Goal: Transaction & Acquisition: Purchase product/service

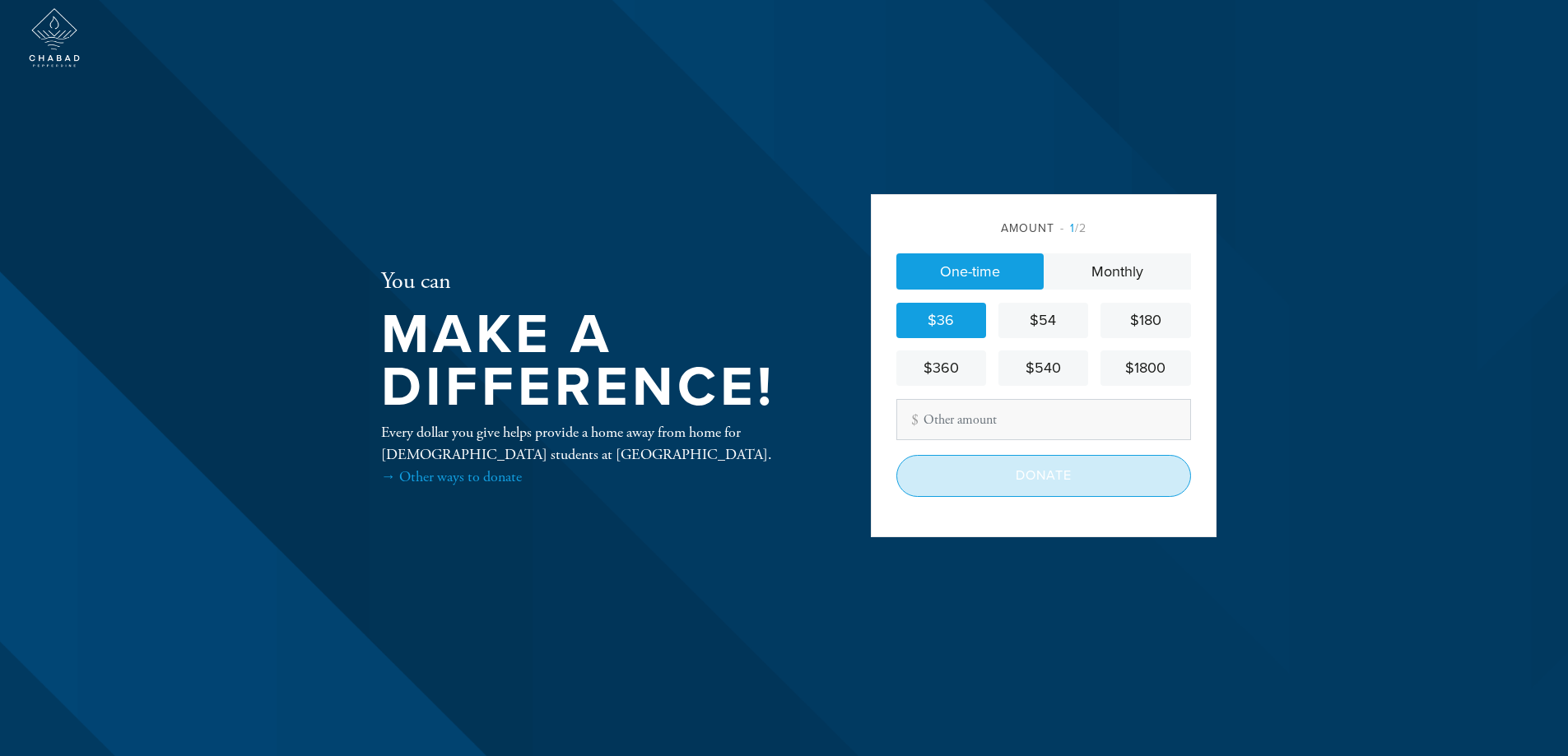
click at [1046, 471] on input "Donate" at bounding box center [1043, 475] width 295 height 41
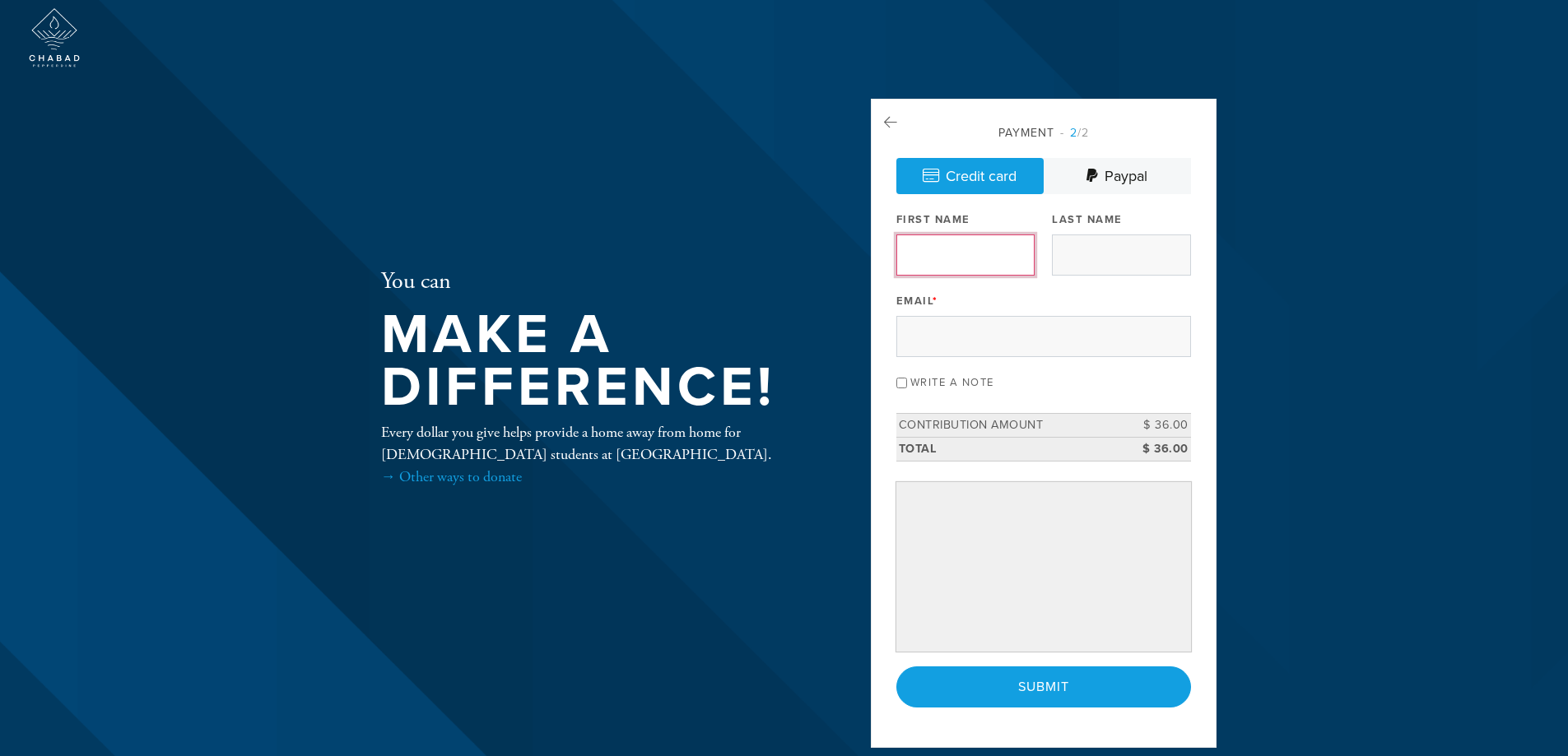
click at [934, 260] on input "First Name" at bounding box center [965, 254] width 138 height 41
type input "Julie"
type input "Cameron / Sage Ventures LLC"
type input "ibarnes@sageventures.com"
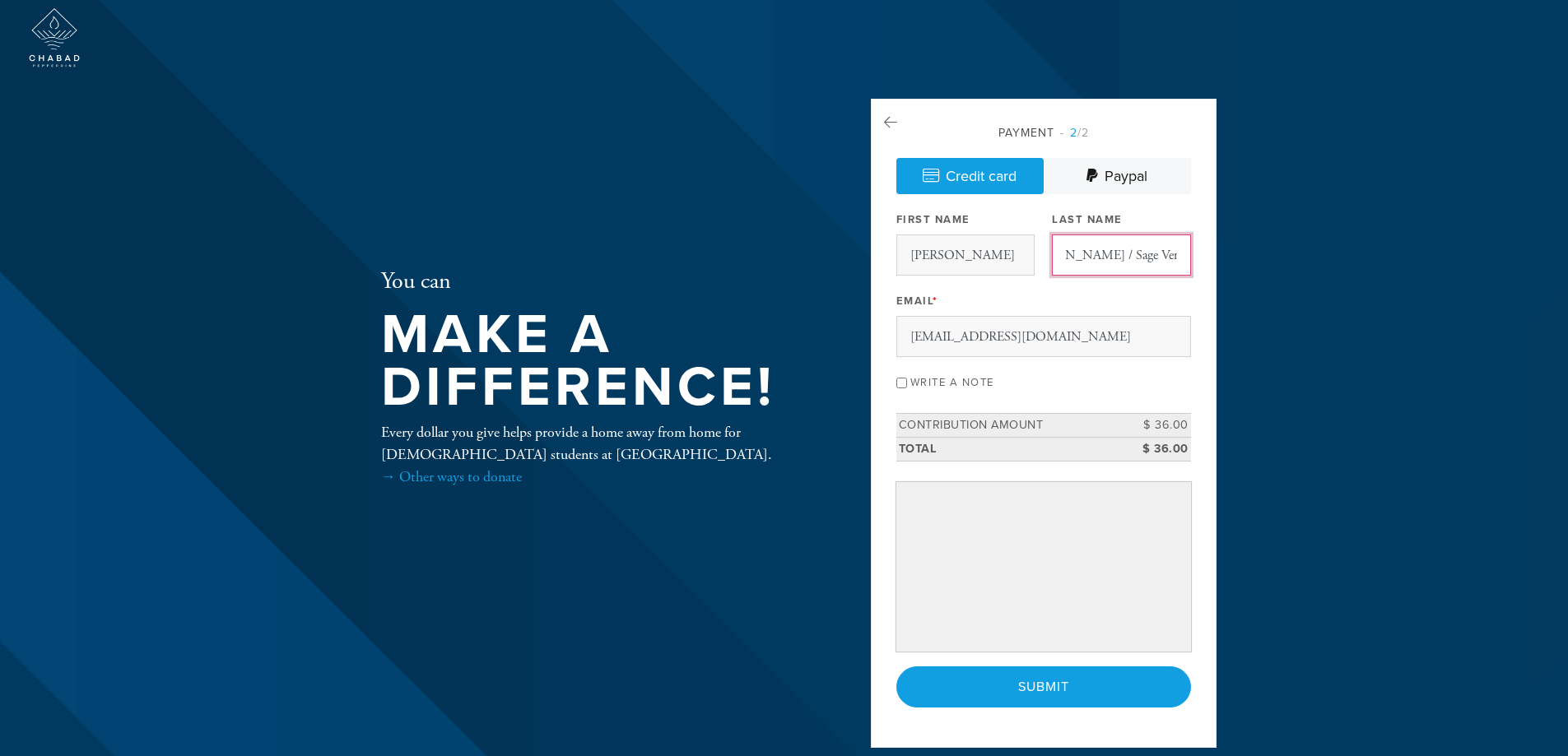
click at [1176, 254] on input "Cameron / Sage Ventures LLC" at bounding box center [1120, 254] width 138 height 41
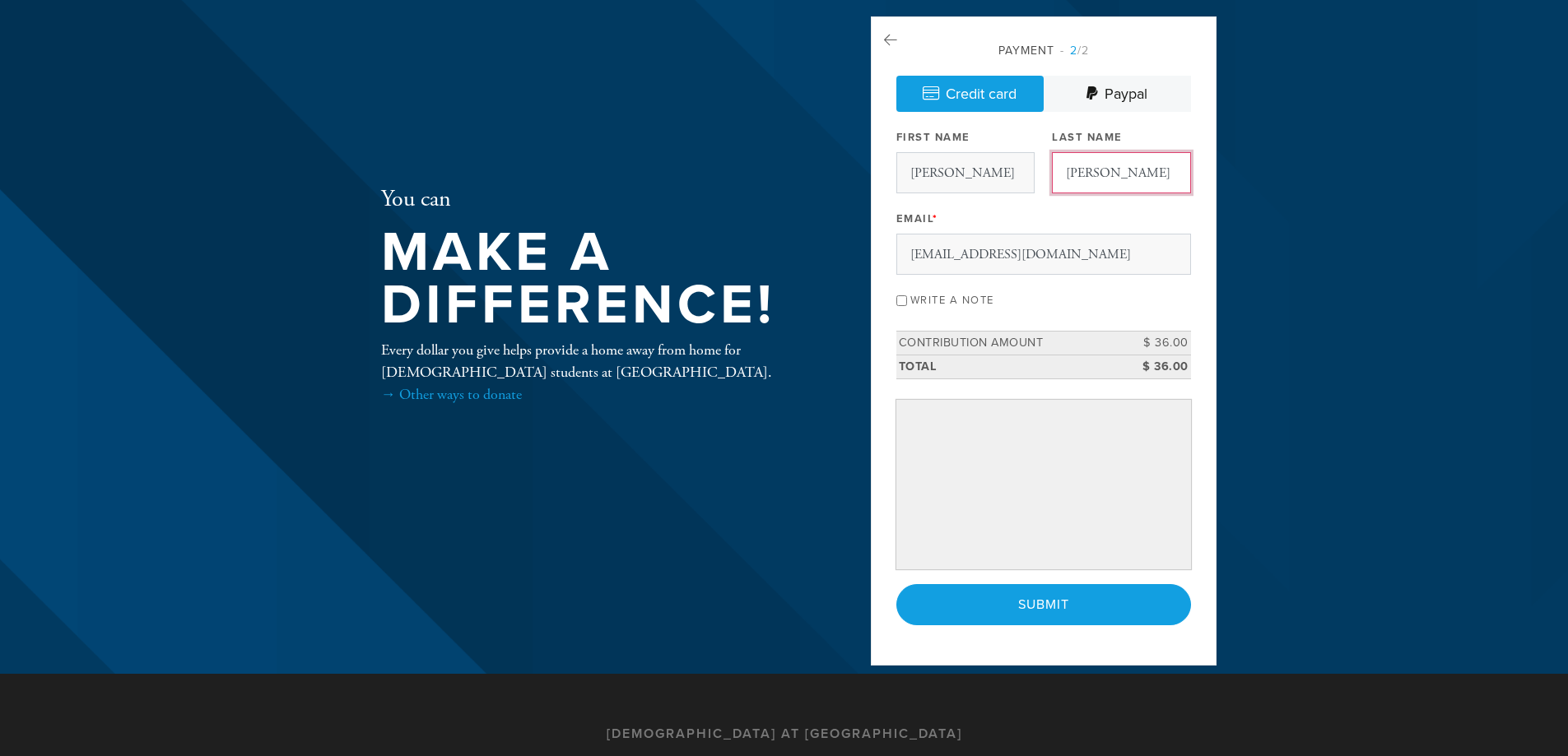
type input "[PERSON_NAME]"
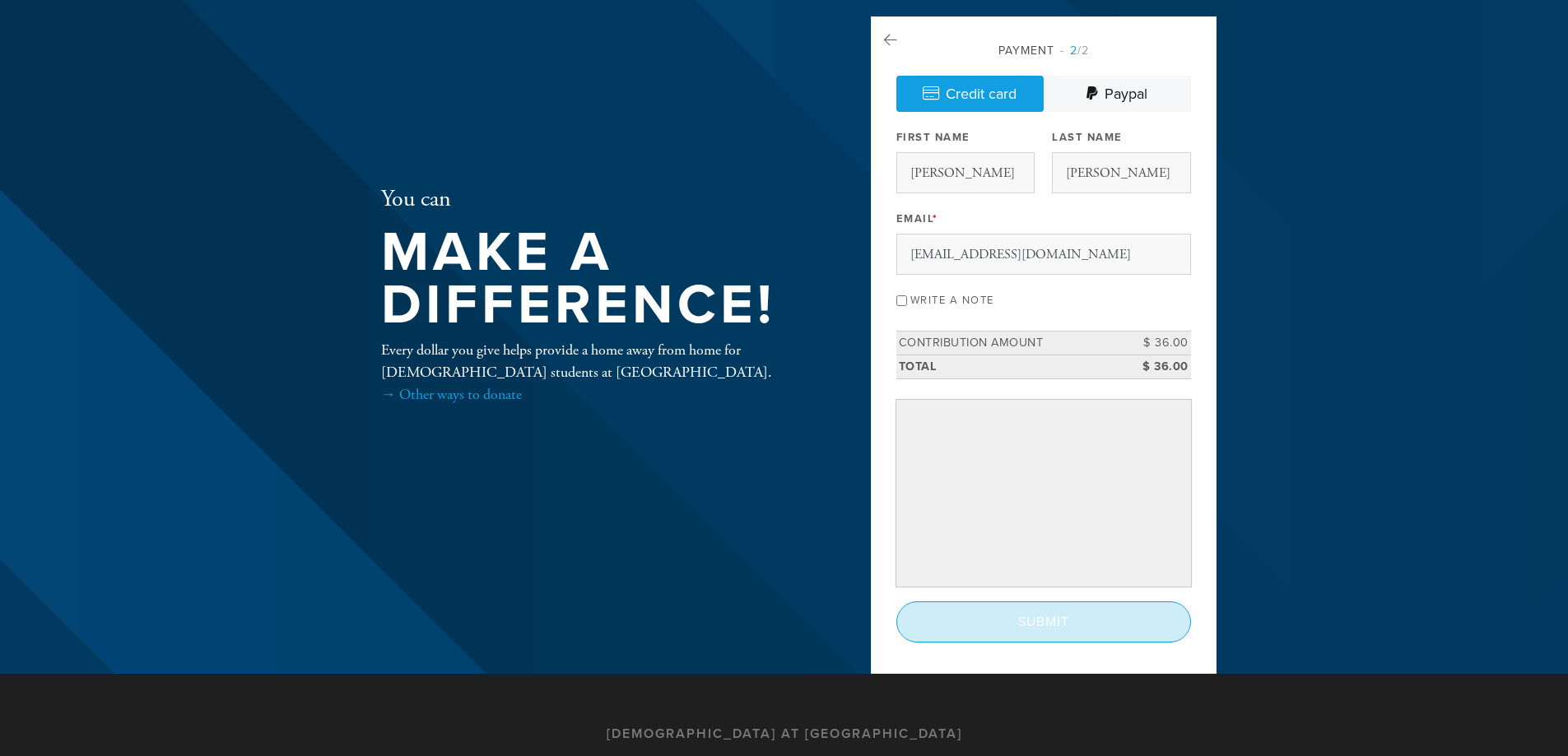
click at [1033, 619] on input "Submit" at bounding box center [1043, 621] width 295 height 41
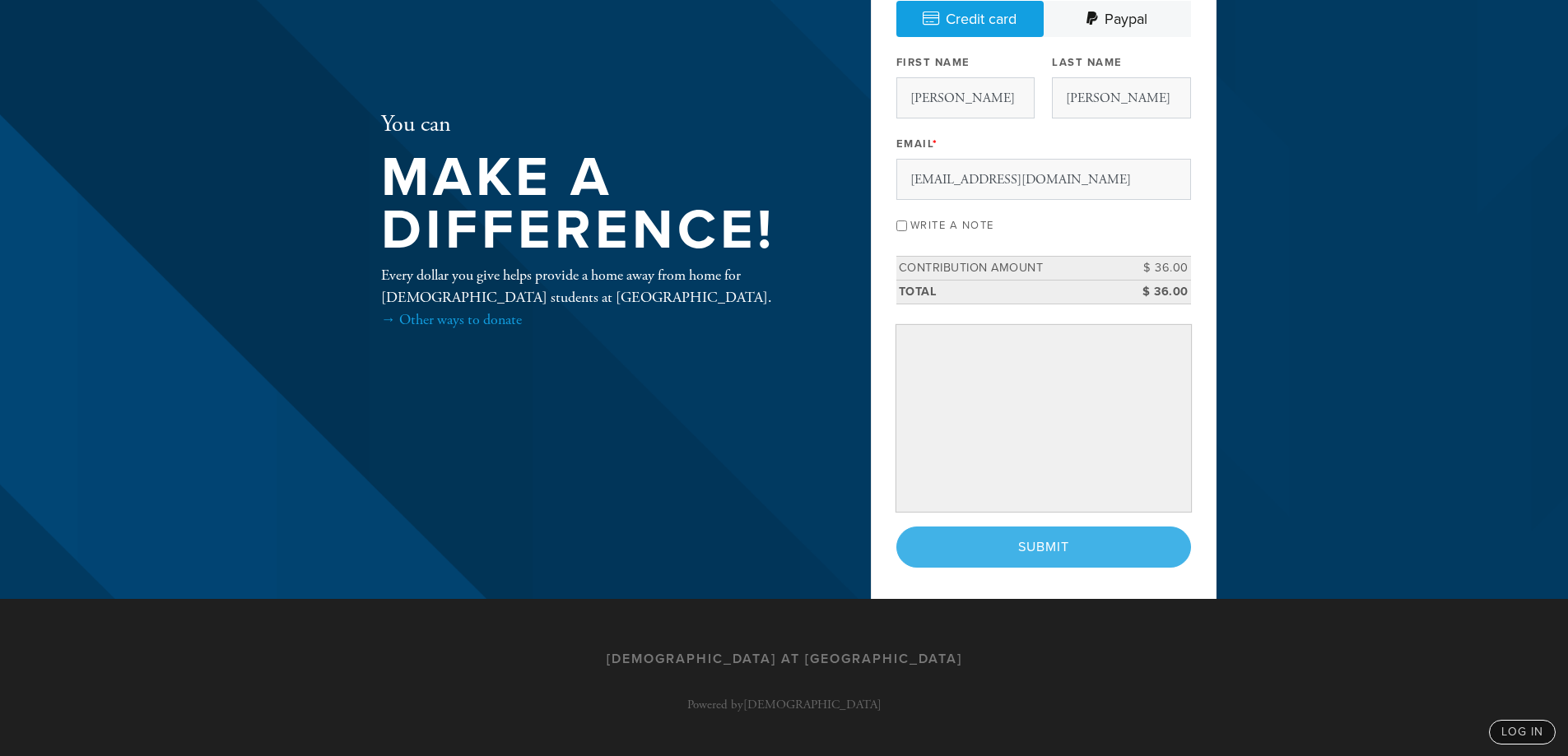
scroll to position [164, 0]
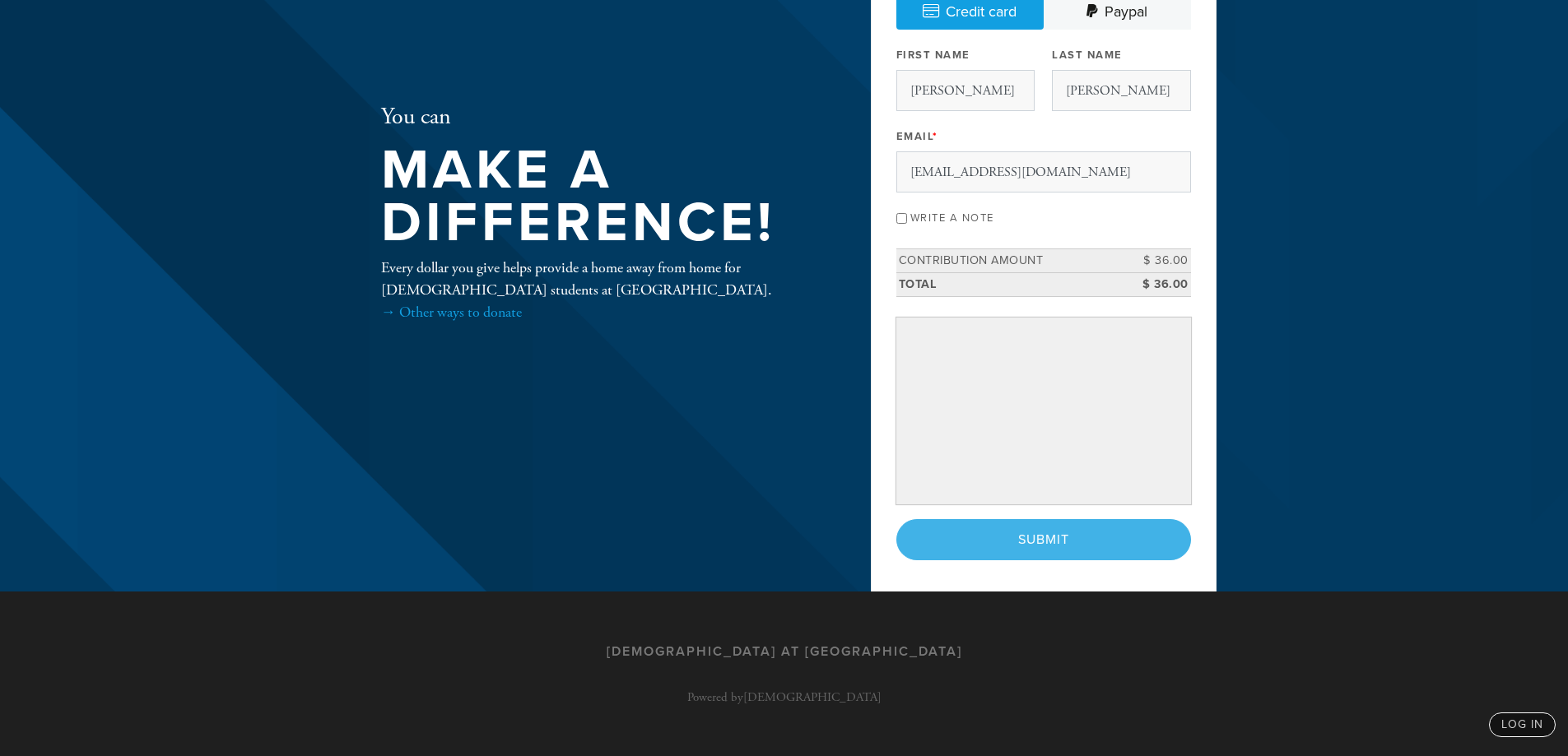
click at [1015, 542] on div "< Previous Page Submit" at bounding box center [1043, 539] width 295 height 41
click at [1042, 540] on div "< Previous Page Submit" at bounding box center [1043, 539] width 295 height 41
click at [902, 216] on input "Write a note" at bounding box center [901, 218] width 10 height 10
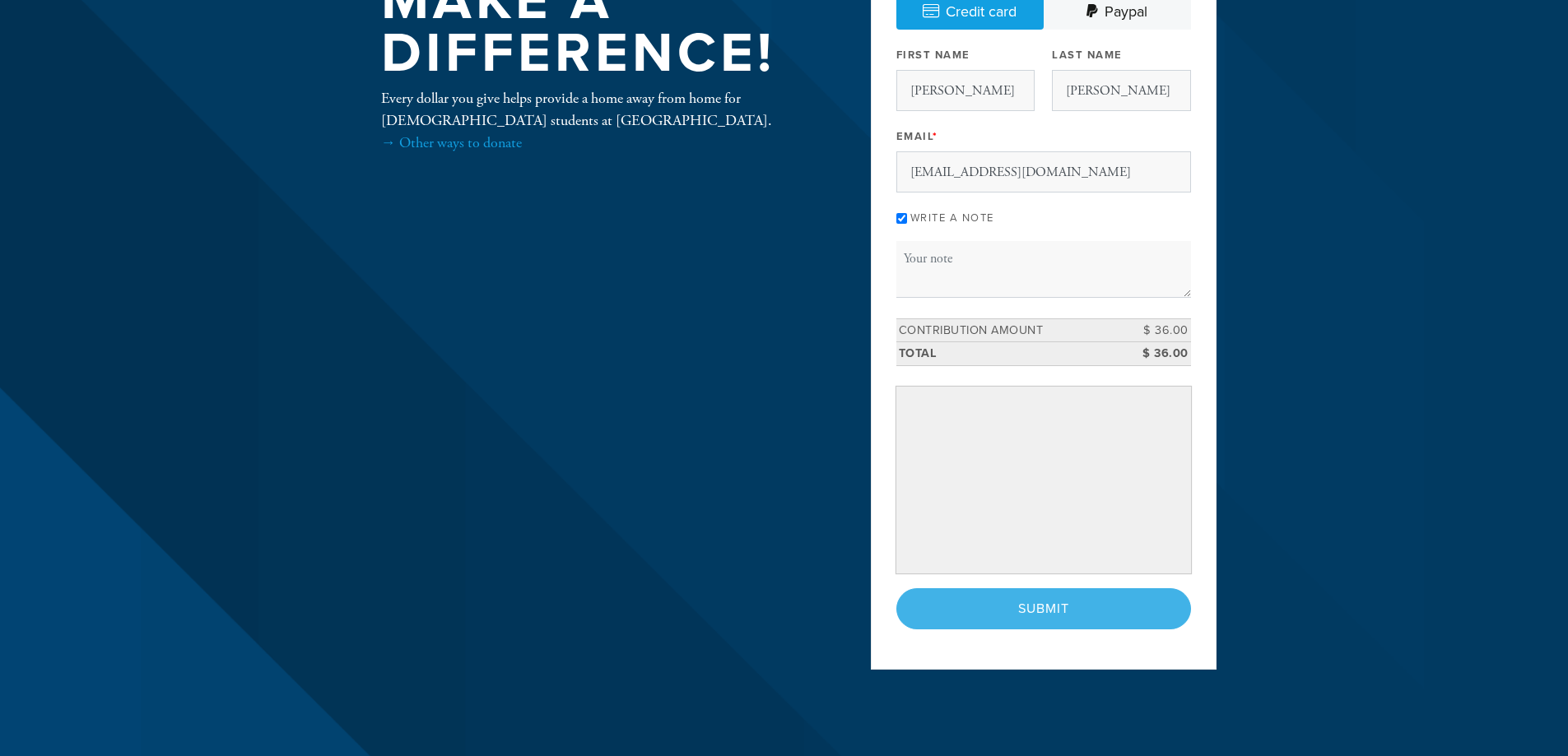
click at [905, 218] on input "Write a note" at bounding box center [901, 218] width 10 height 10
checkbox input "false"
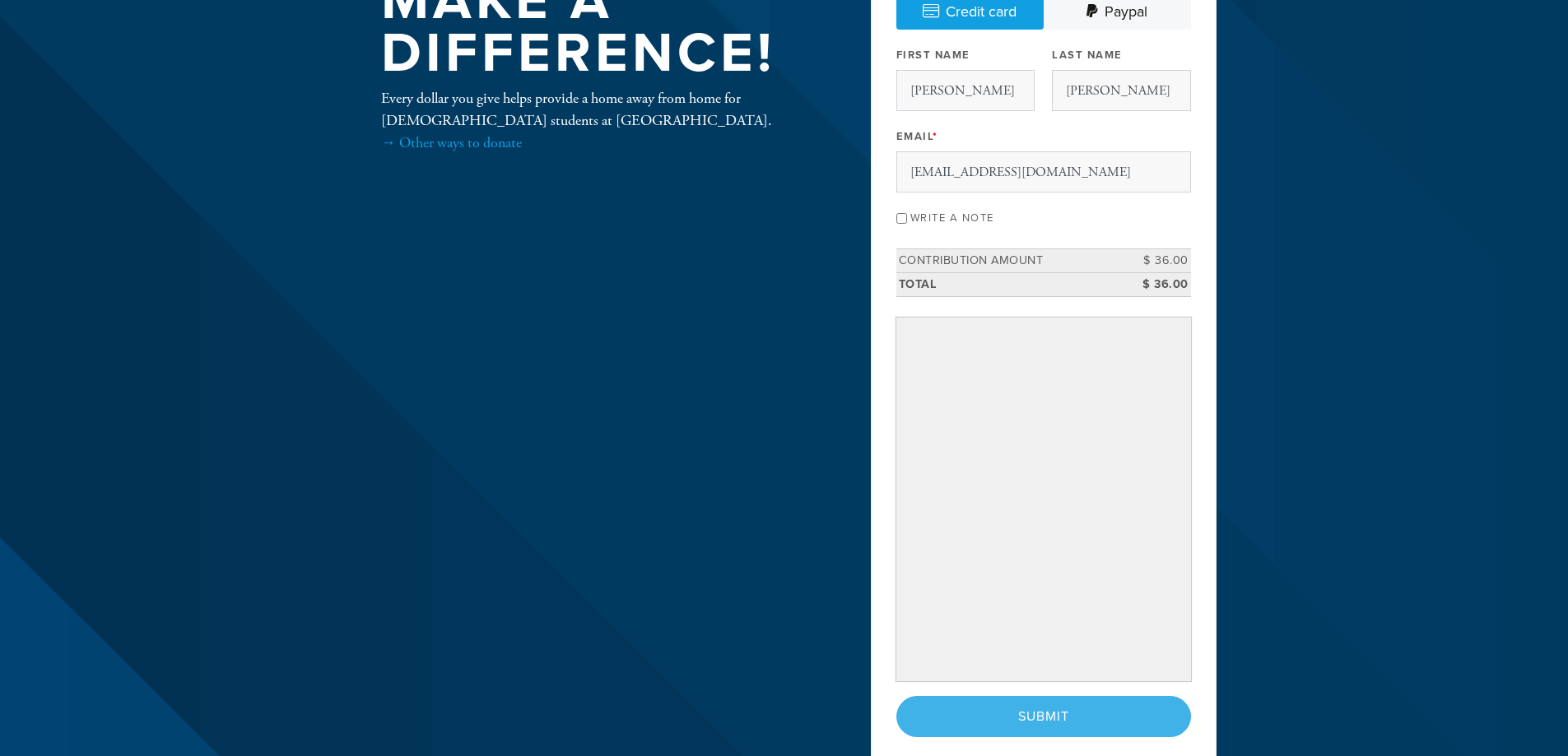
click at [1041, 718] on div "< Previous Page Submit" at bounding box center [1043, 717] width 295 height 41
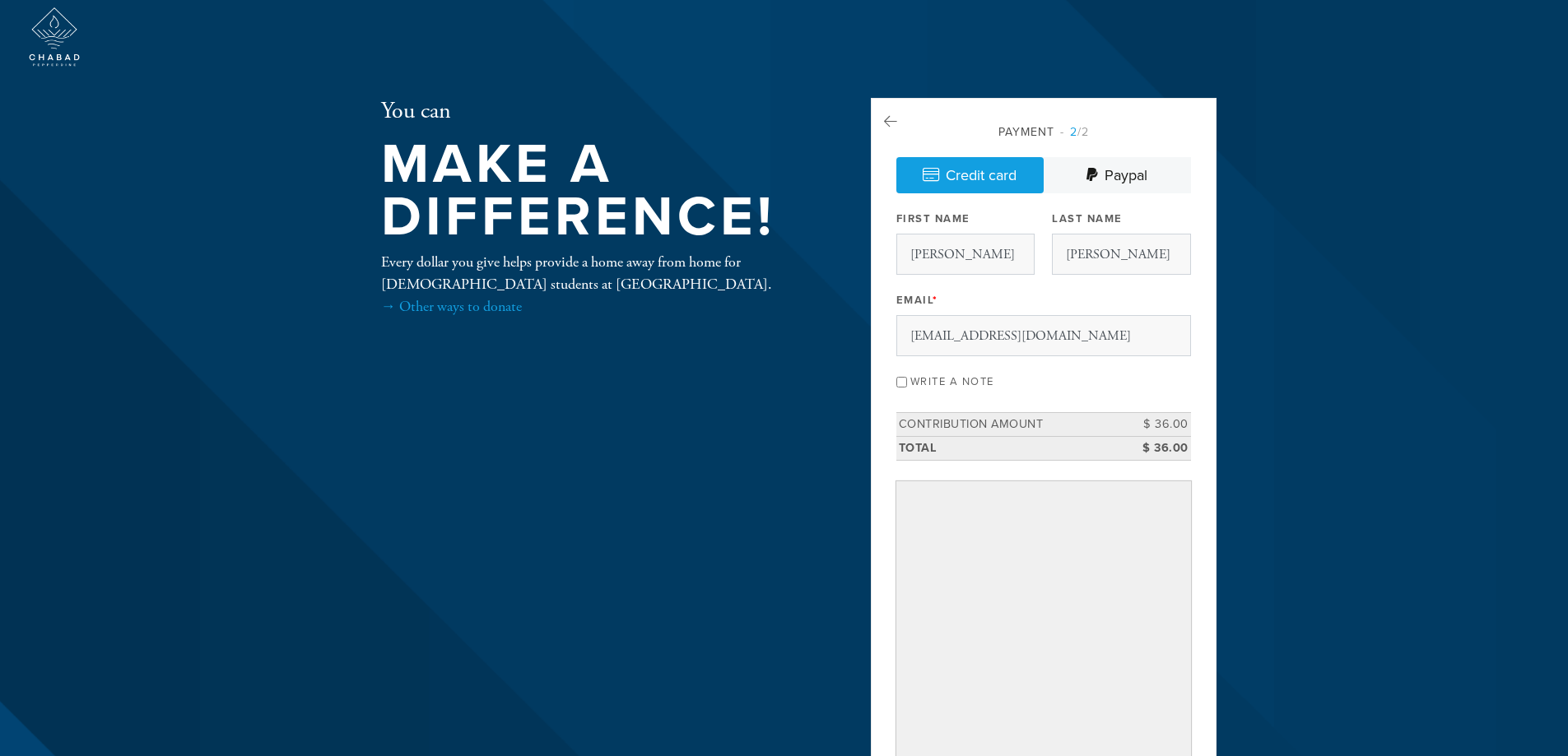
scroll to position [0, 0]
click at [892, 122] on icon at bounding box center [890, 122] width 13 height 15
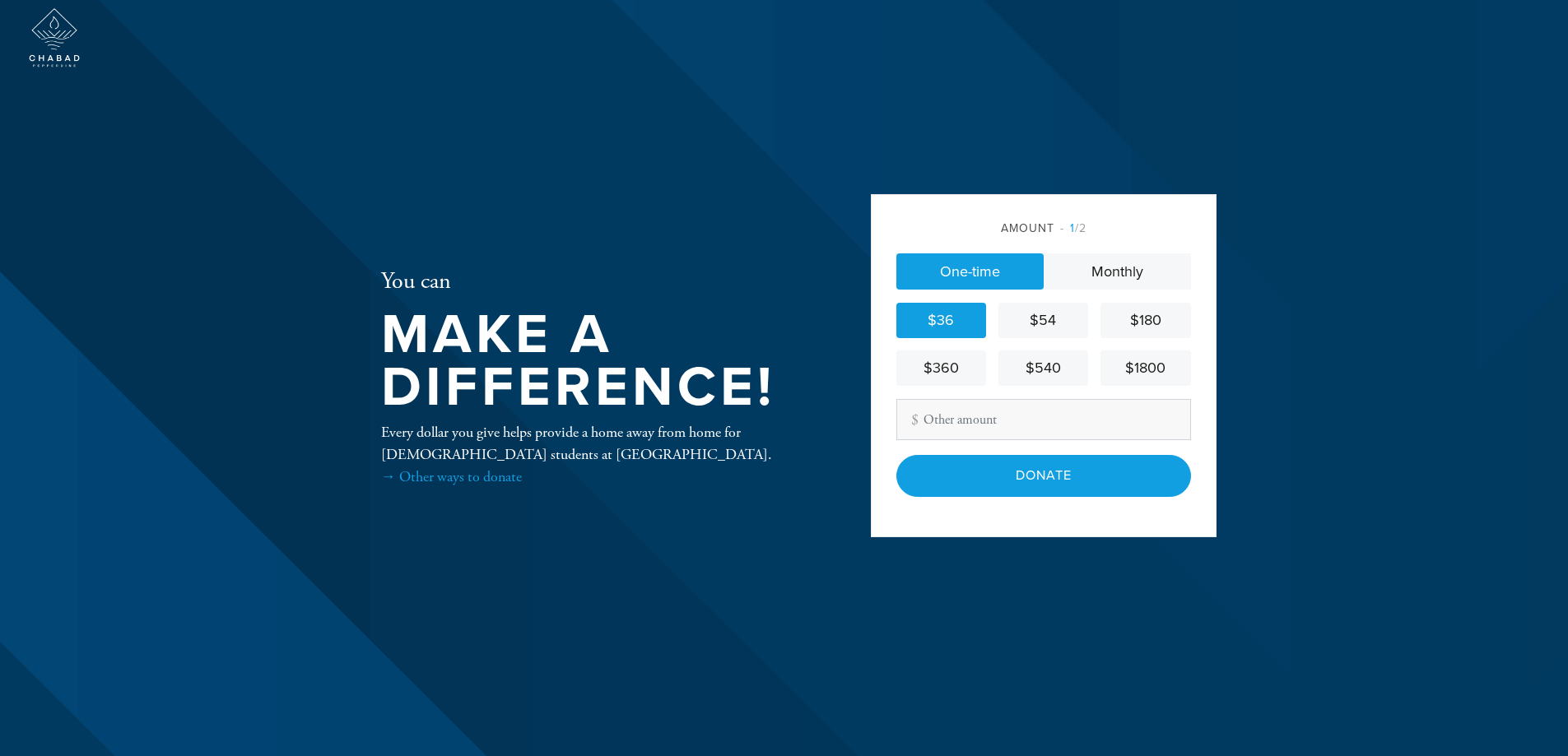
click at [1083, 226] on span "1 /2" at bounding box center [1073, 228] width 26 height 14
click at [1075, 224] on span "1 /2" at bounding box center [1073, 228] width 26 height 14
click at [939, 320] on div "$36" at bounding box center [941, 320] width 77 height 22
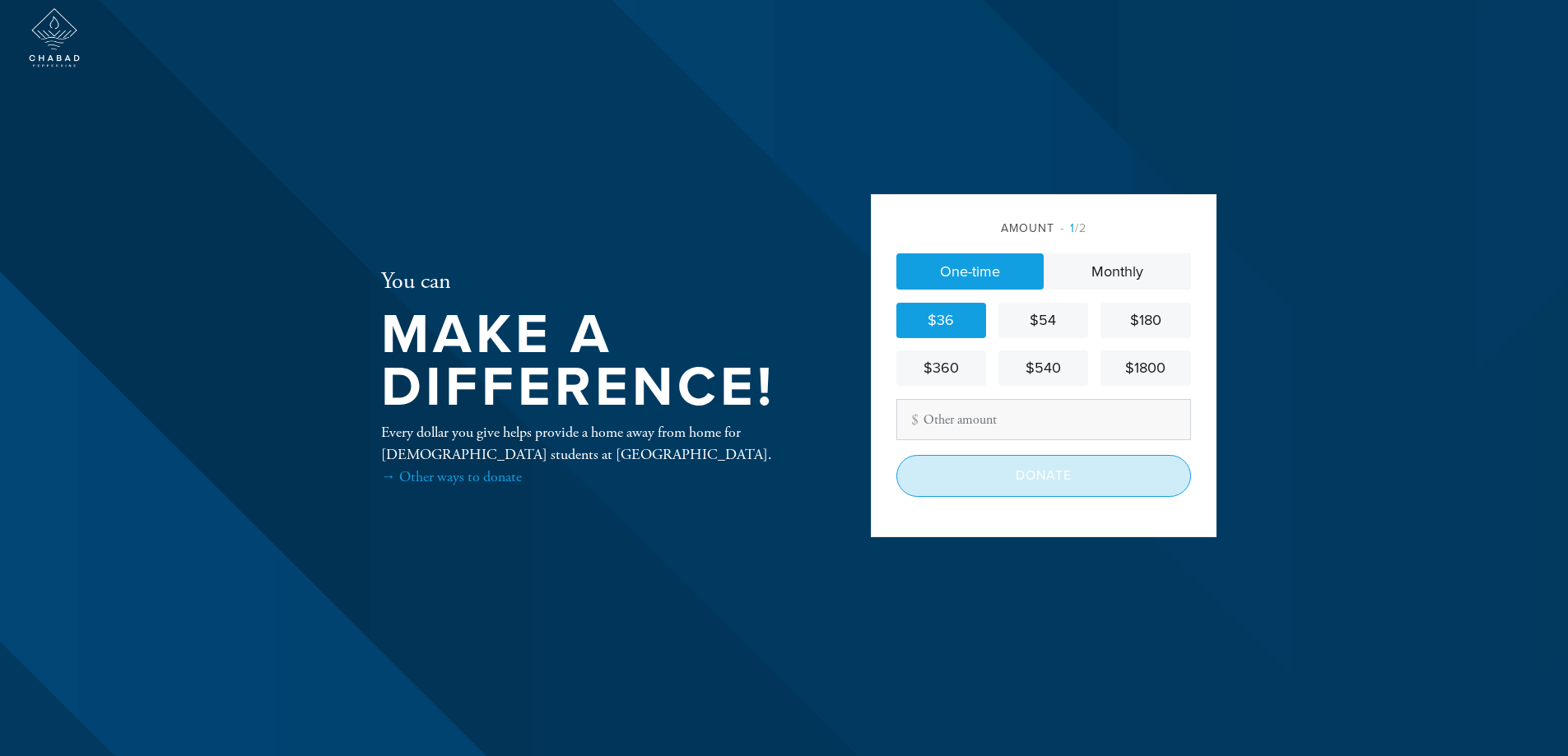
click at [1041, 478] on input "Donate" at bounding box center [1043, 475] width 295 height 41
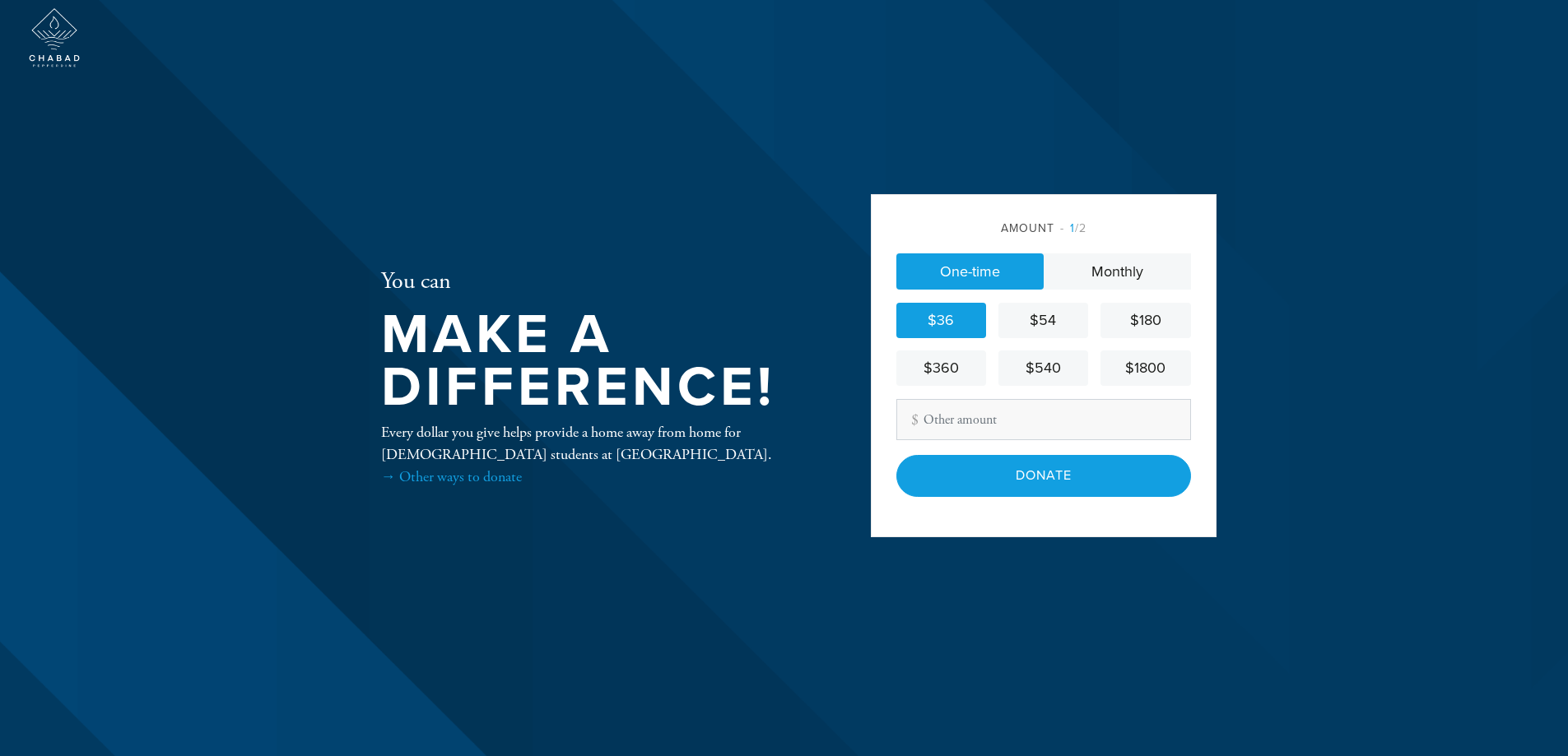
click at [940, 262] on link "One-time" at bounding box center [969, 271] width 148 height 36
click at [949, 430] on input "Other Amount" at bounding box center [1043, 420] width 295 height 41
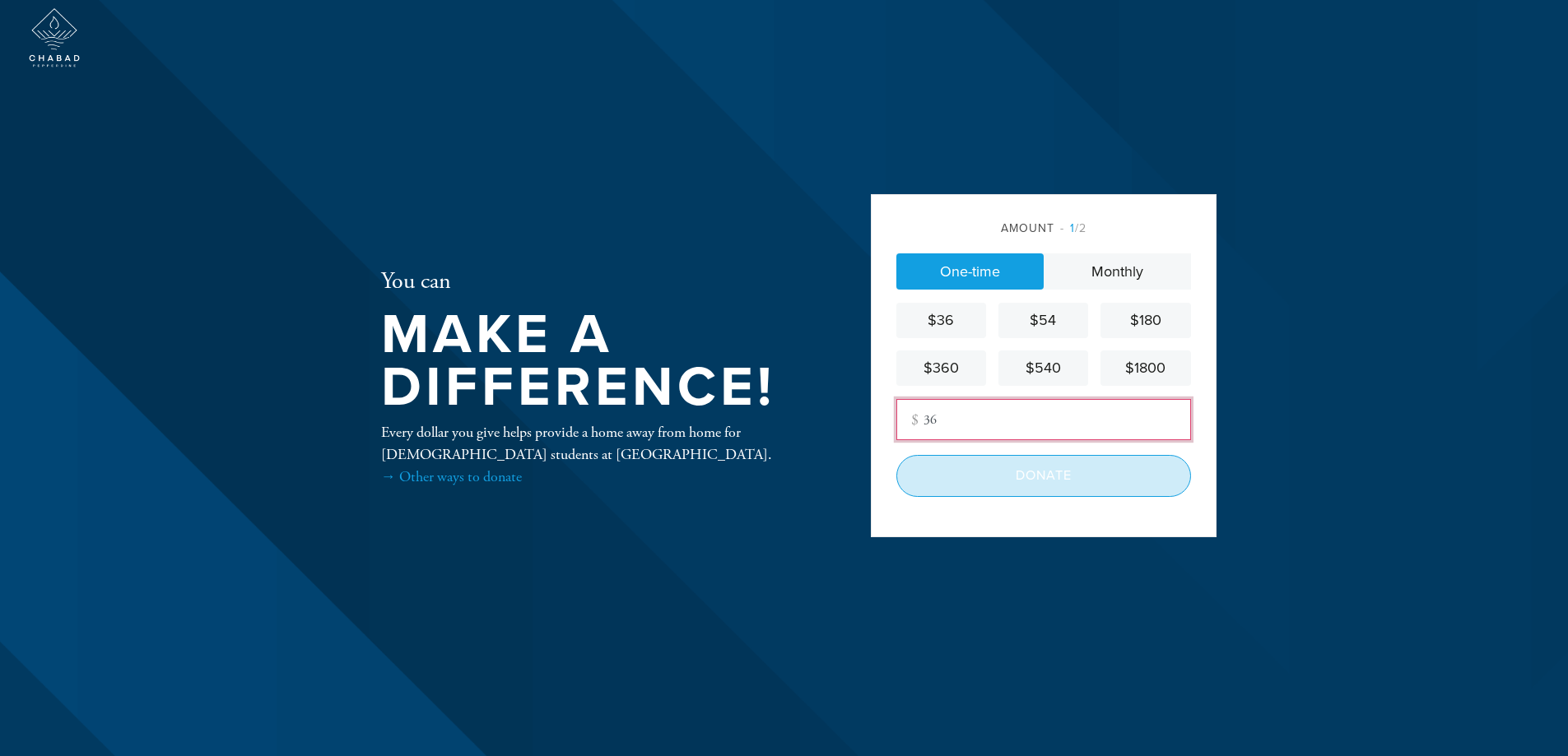
type input "36"
click at [1087, 483] on input "Donate" at bounding box center [1043, 475] width 295 height 41
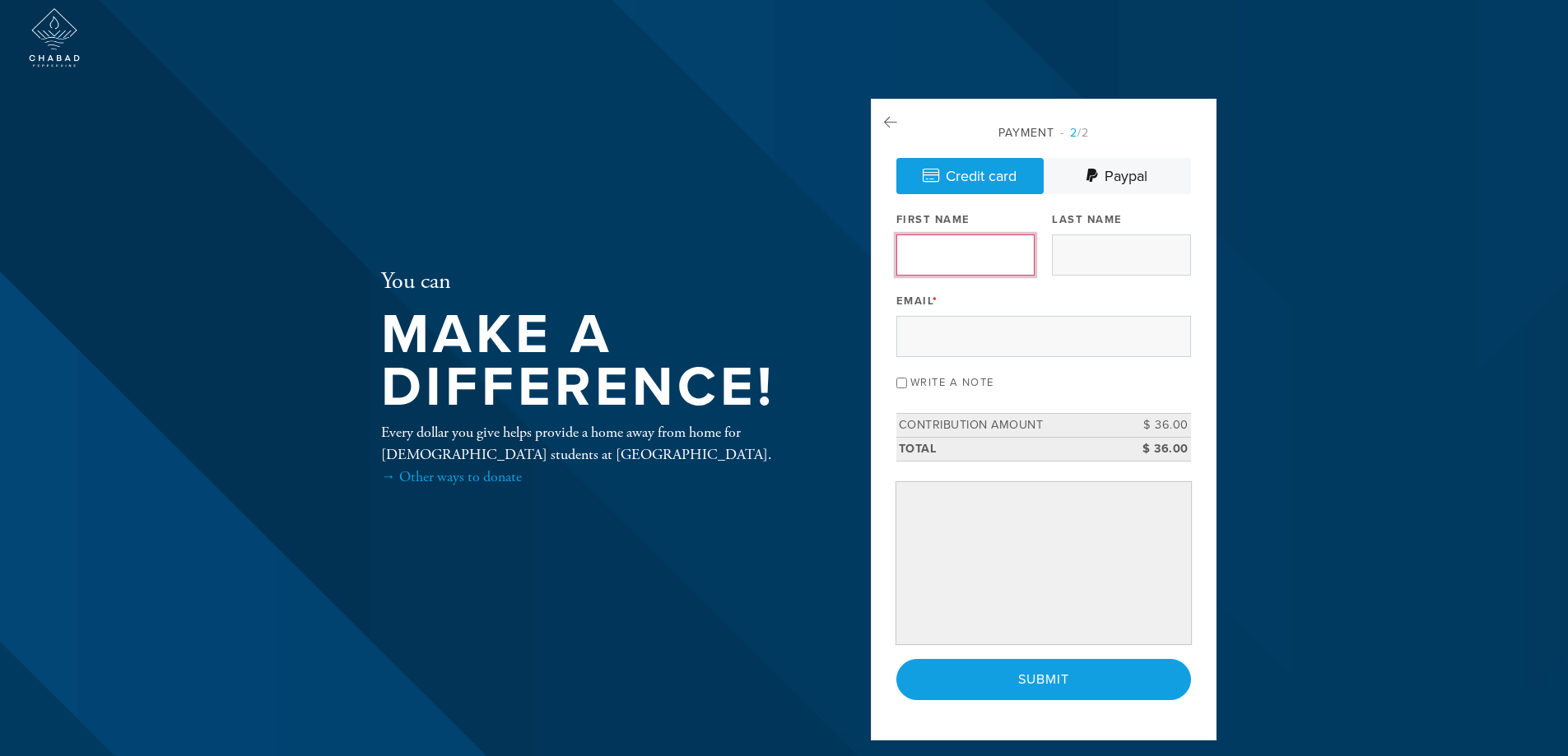
click at [933, 254] on input "First Name" at bounding box center [965, 254] width 138 height 41
type input "[PERSON_NAME]"
type input "[PERSON_NAME] / Sage Ventures LLC"
type input "[EMAIL_ADDRESS][DOMAIN_NAME]"
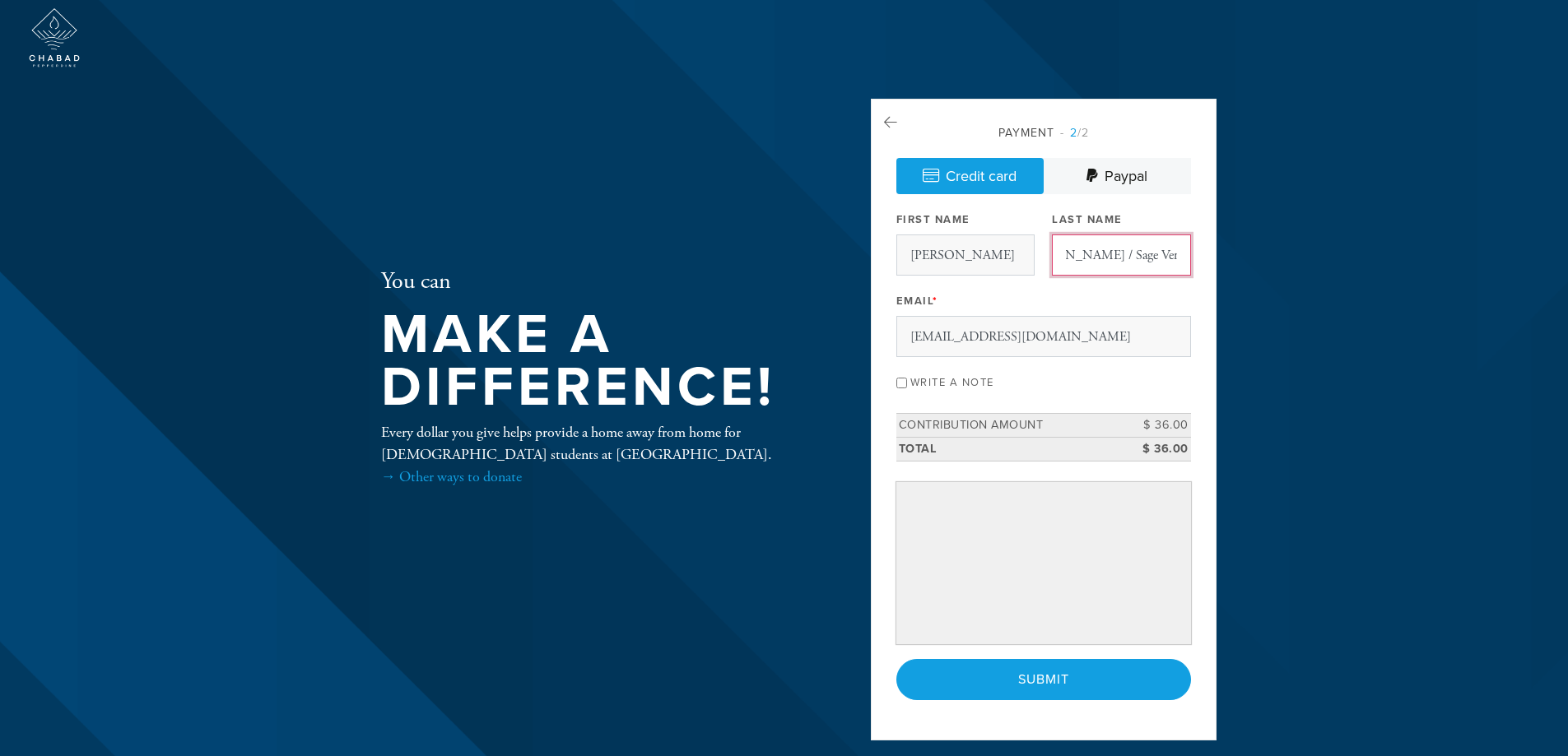
click at [1176, 256] on input "[PERSON_NAME] / Sage Ventures LLC" at bounding box center [1120, 254] width 138 height 41
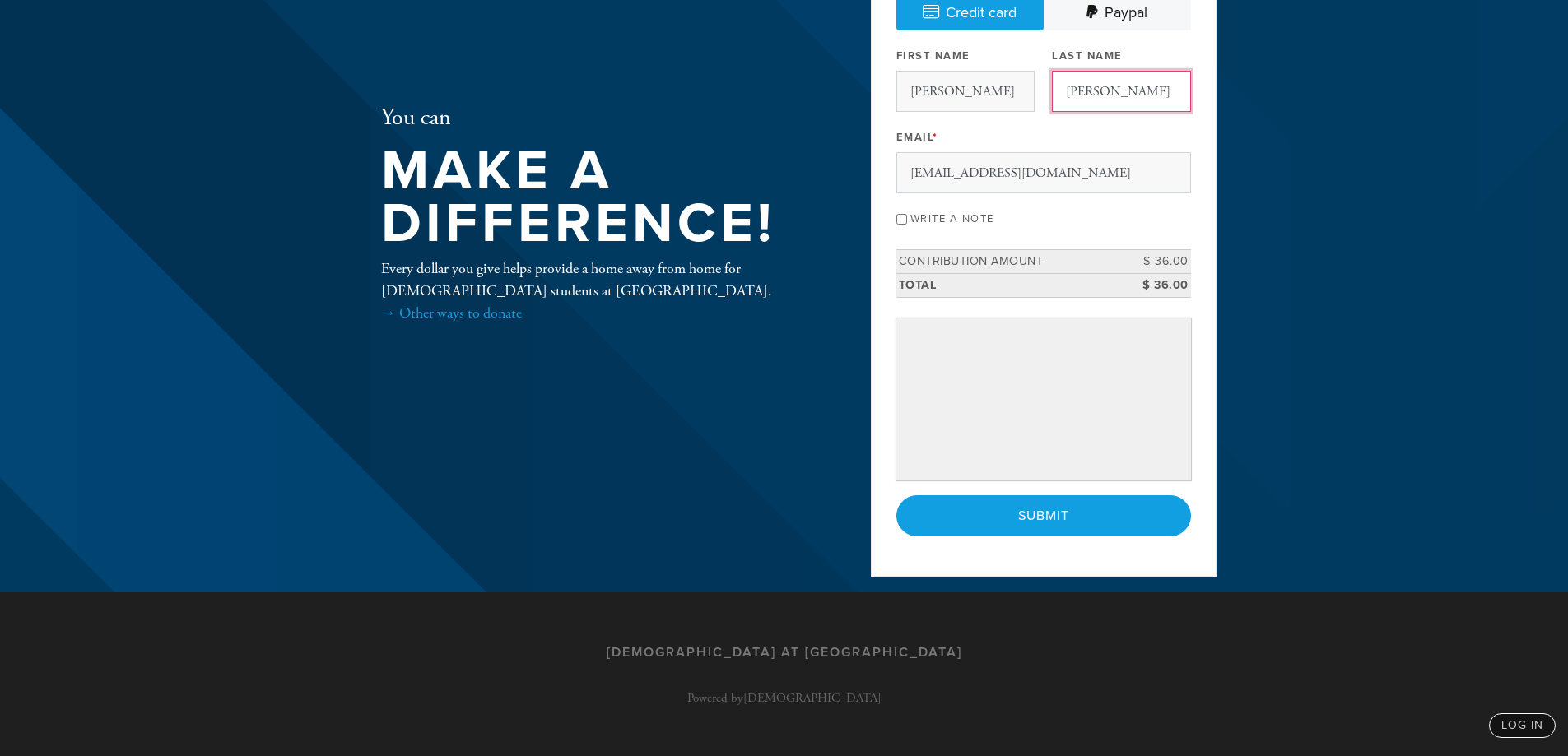
scroll to position [164, 0]
type input "[PERSON_NAME]"
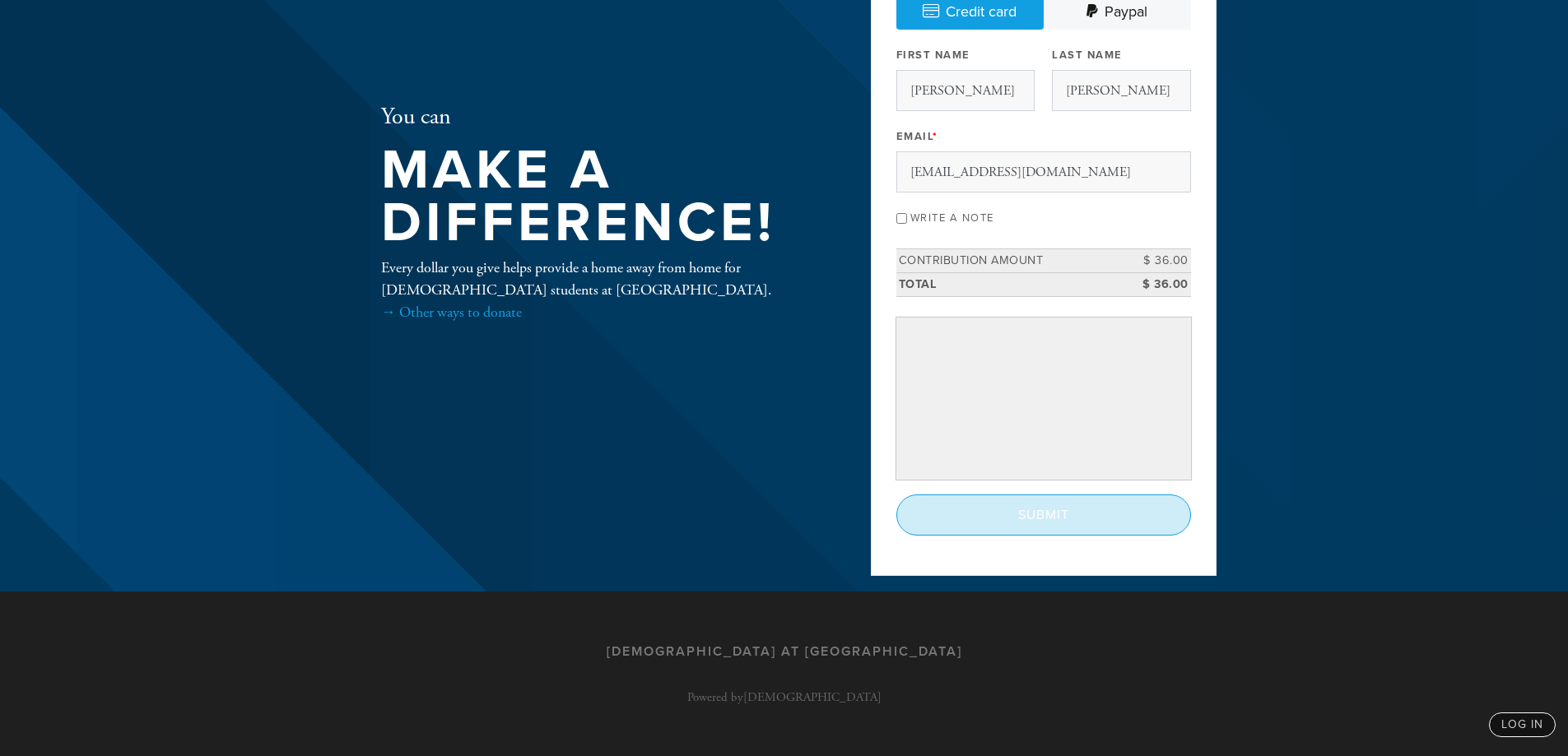
click at [1008, 522] on input "Submit" at bounding box center [1043, 515] width 295 height 41
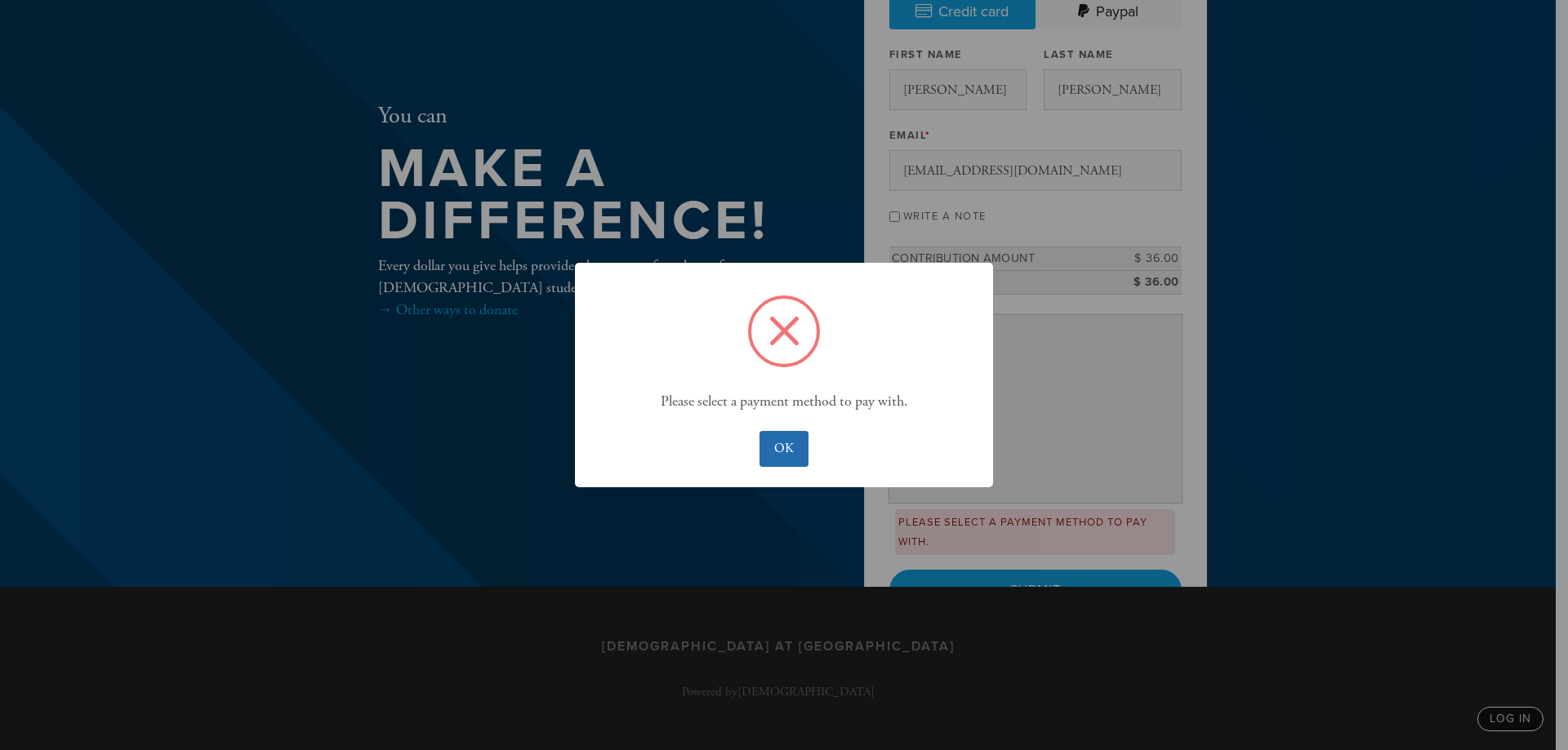
click at [776, 450] on button "OK" at bounding box center [784, 448] width 49 height 36
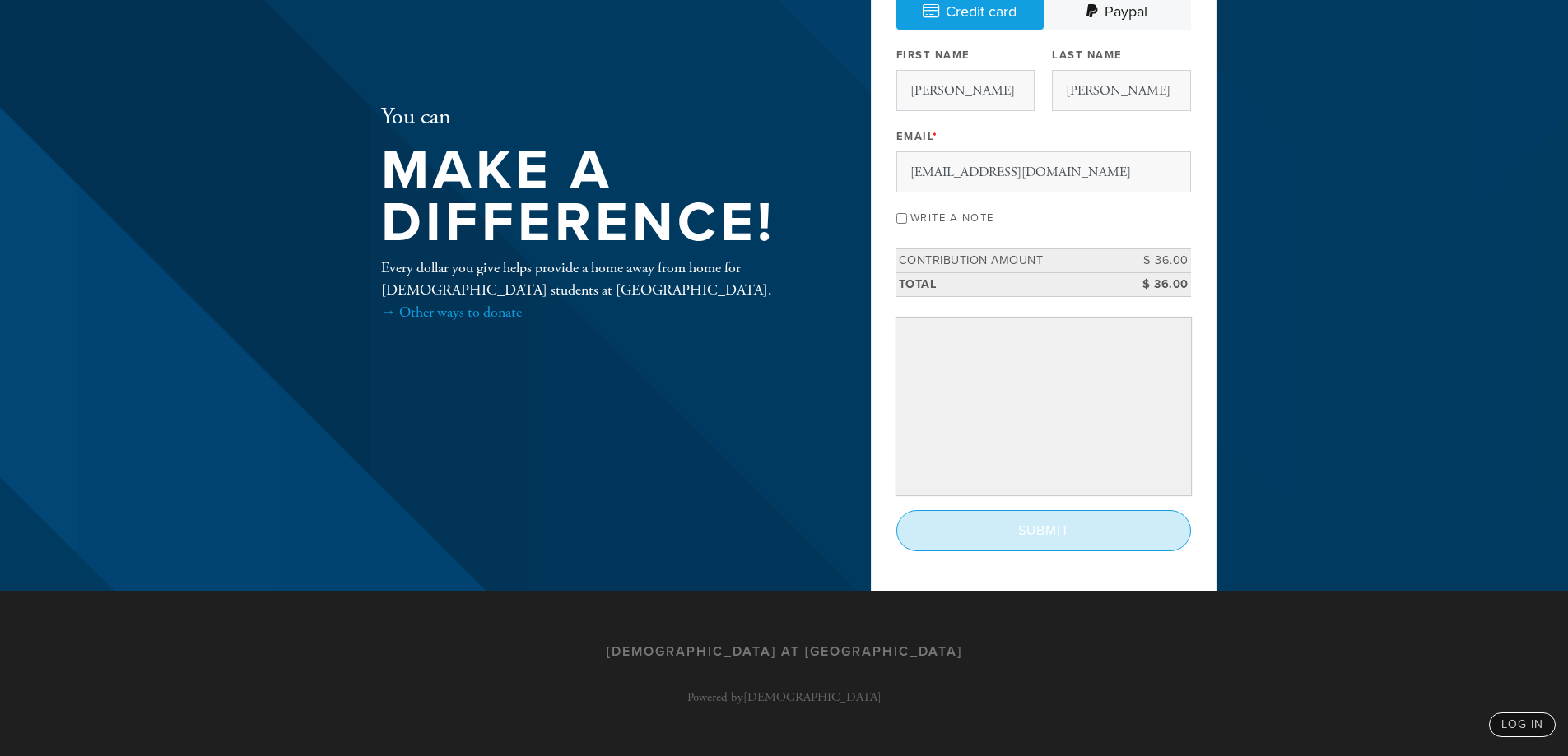
click at [1063, 543] on input "Submit" at bounding box center [1043, 531] width 295 height 41
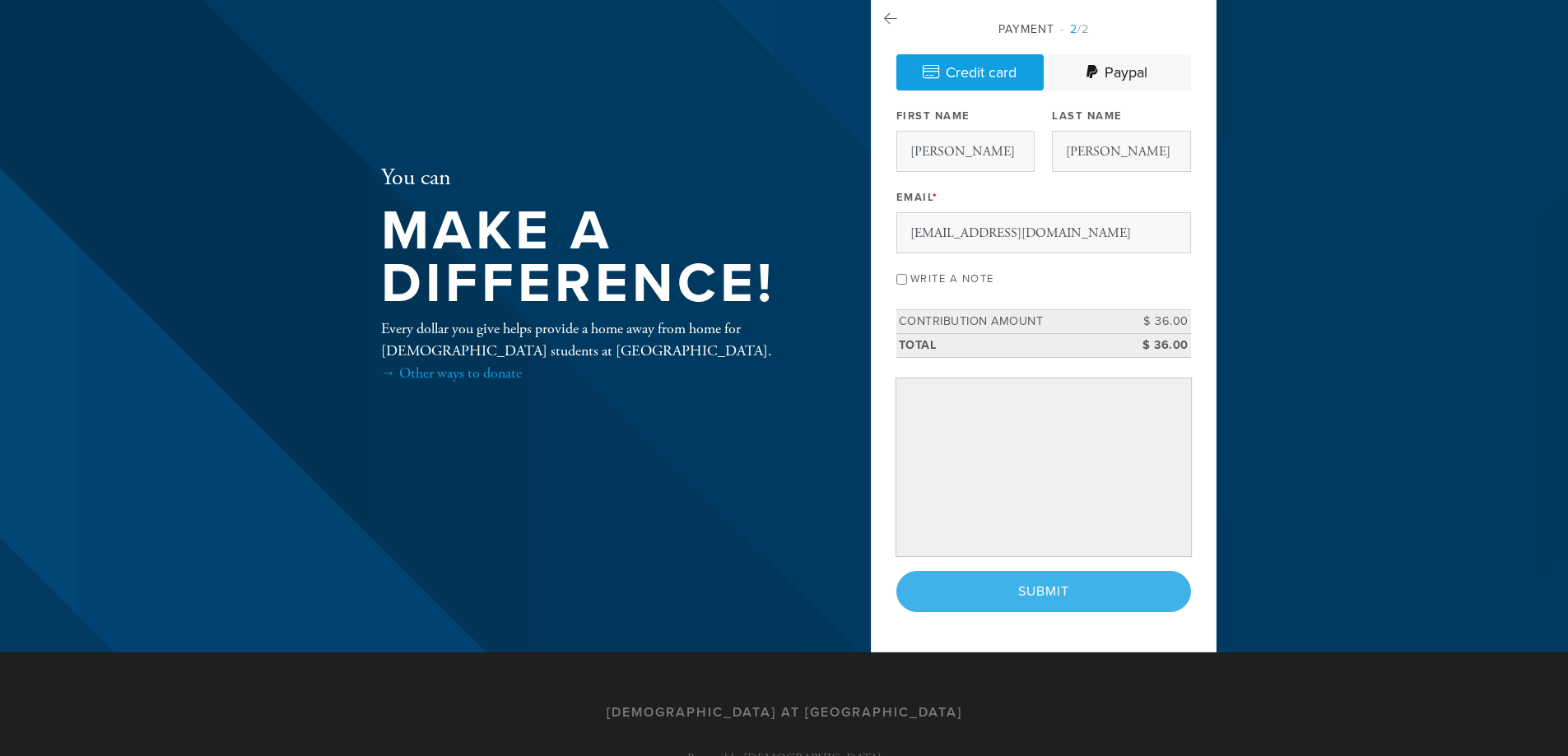
scroll to position [0, 0]
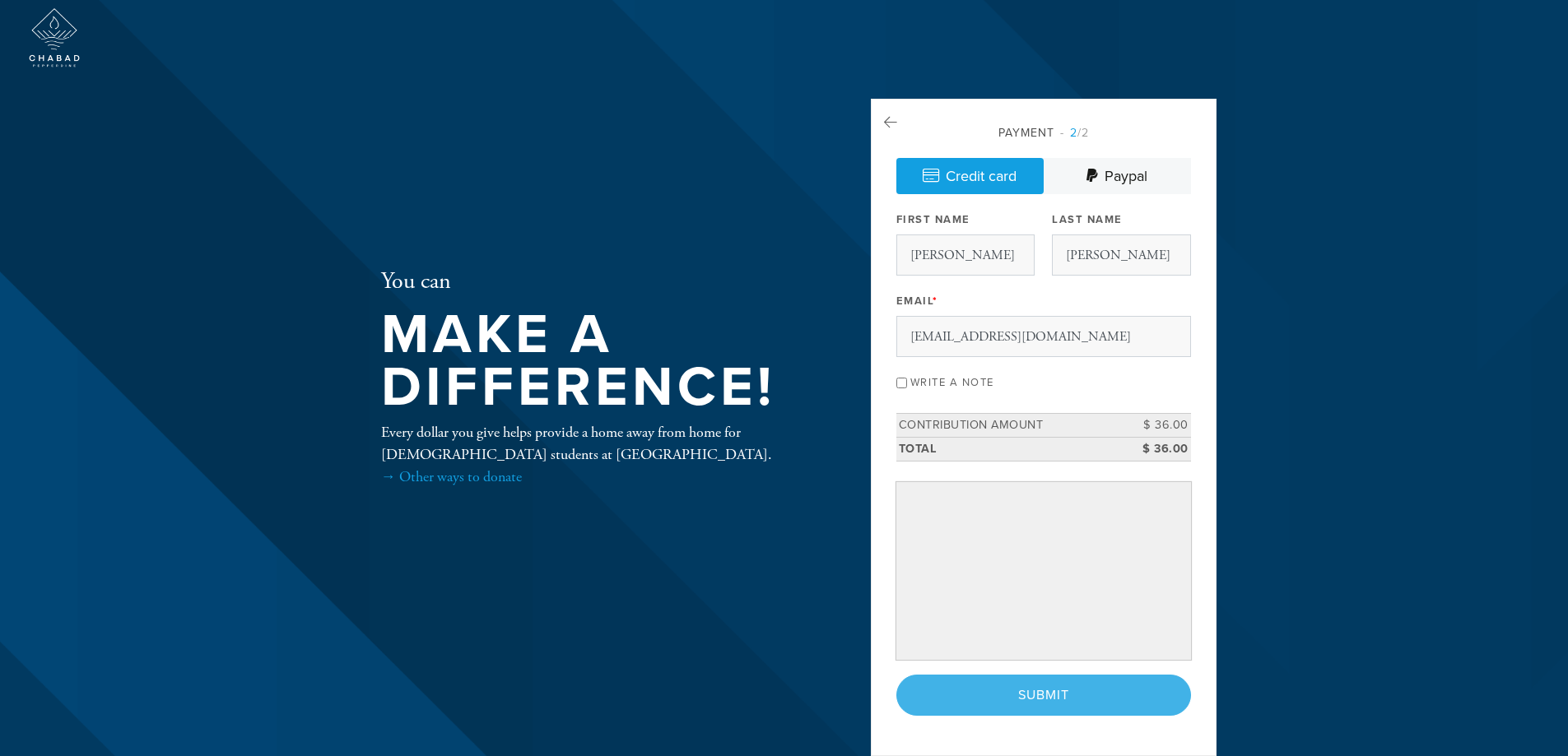
click at [900, 380] on input "Write a note" at bounding box center [901, 383] width 10 height 10
checkbox input "true"
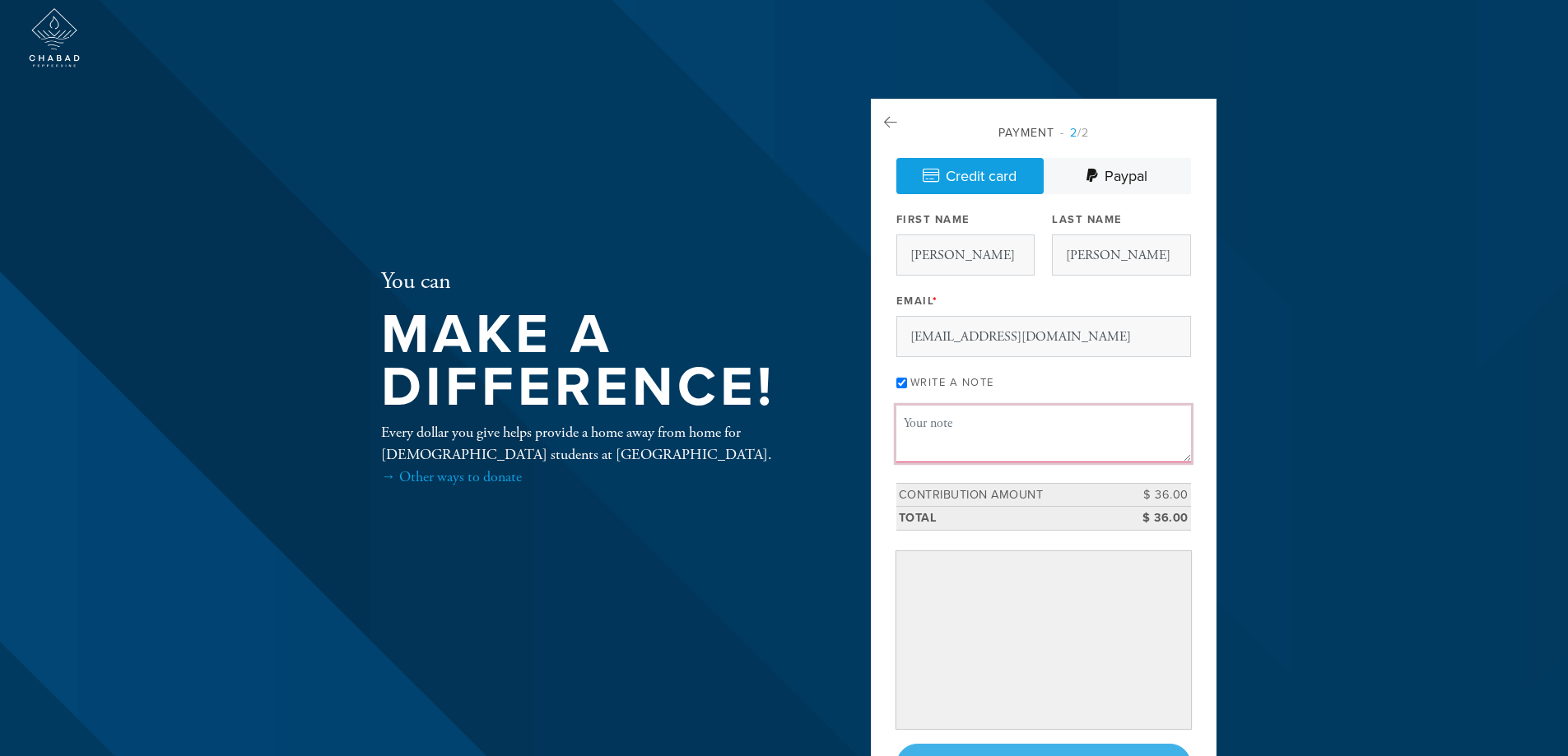
click at [944, 438] on textarea "Message or dedication" at bounding box center [1043, 433] width 295 height 56
type textarea "Sage Ventures LLC"
click at [1015, 534] on div "Payment 2 /2 Credit card Paypal Payment Processor Pay Later Paypal Stripe First…" at bounding box center [1043, 454] width 295 height 662
click at [1010, 542] on div "Payment 2 /2 Credit card Paypal Payment Processor Pay Later Paypal Stripe First…" at bounding box center [1043, 454] width 295 height 662
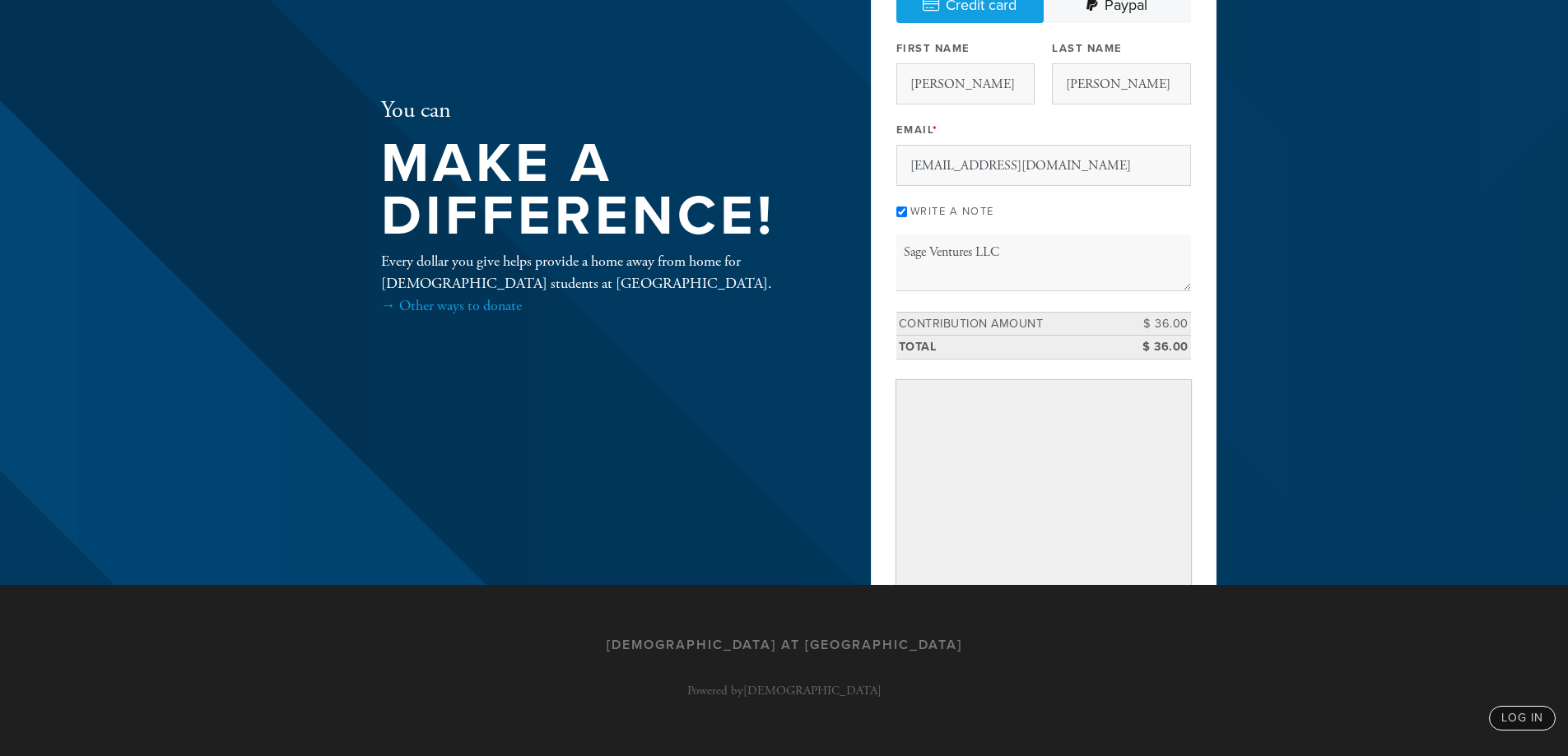
scroll to position [174, 0]
